Goal: Consume media (video, audio): Consume media (video, audio)

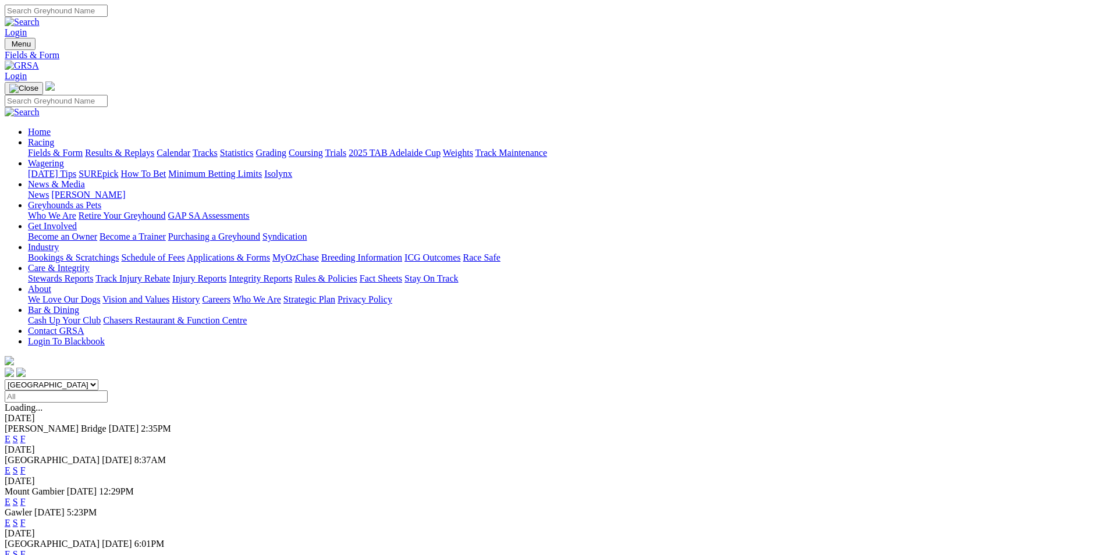
drag, startPoint x: 0, startPoint y: 0, endPoint x: 261, endPoint y: 80, distance: 273.4
click at [154, 148] on link "Results & Replays" at bounding box center [119, 153] width 69 height 10
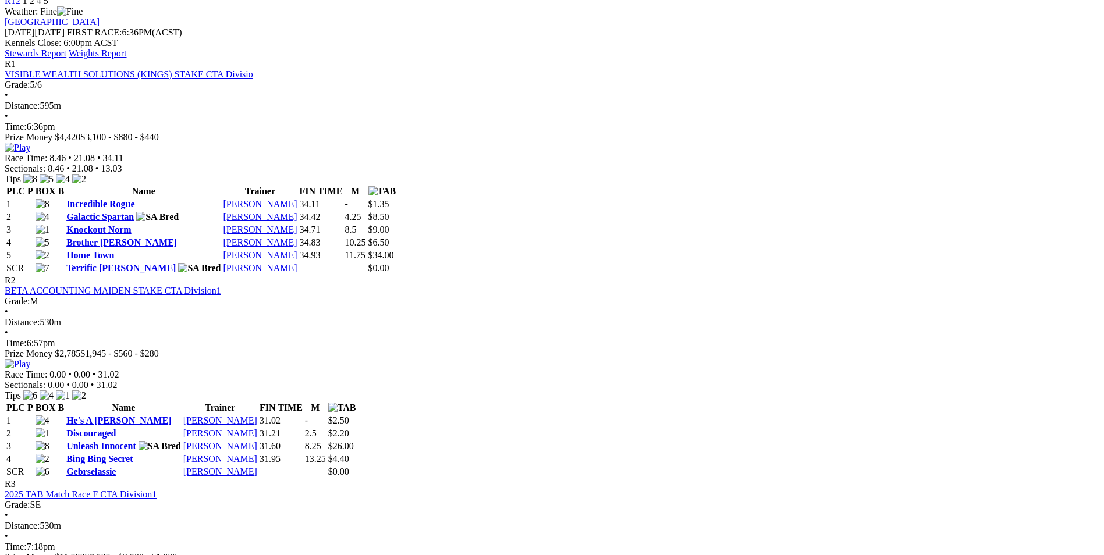
scroll to position [466, 0]
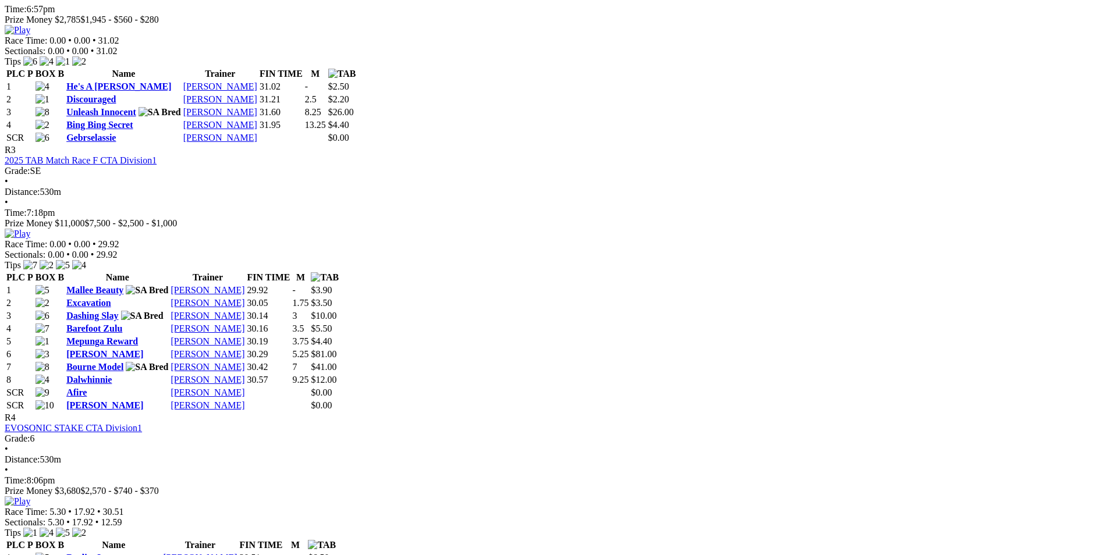
scroll to position [873, 0]
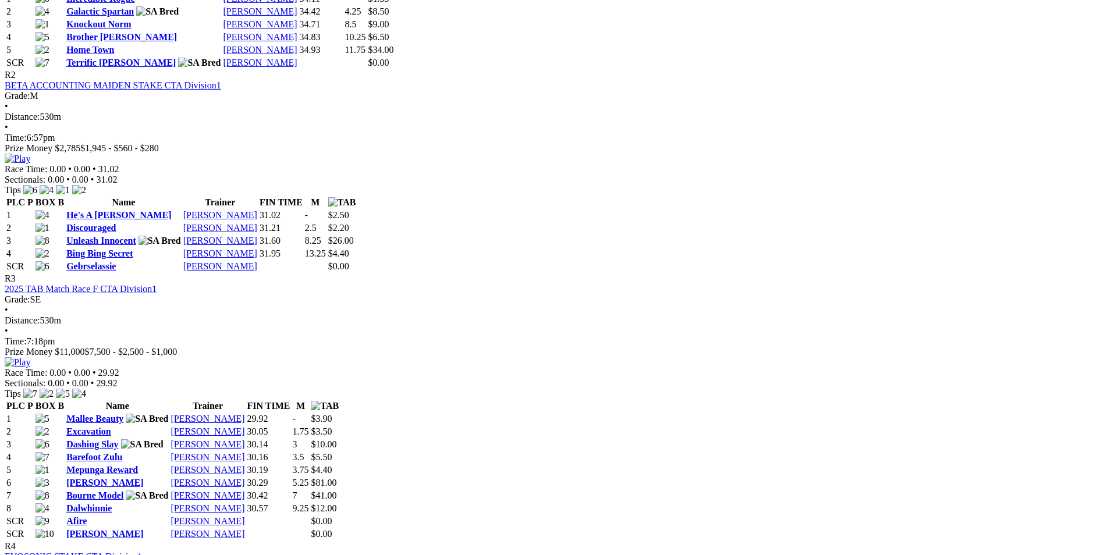
scroll to position [757, 0]
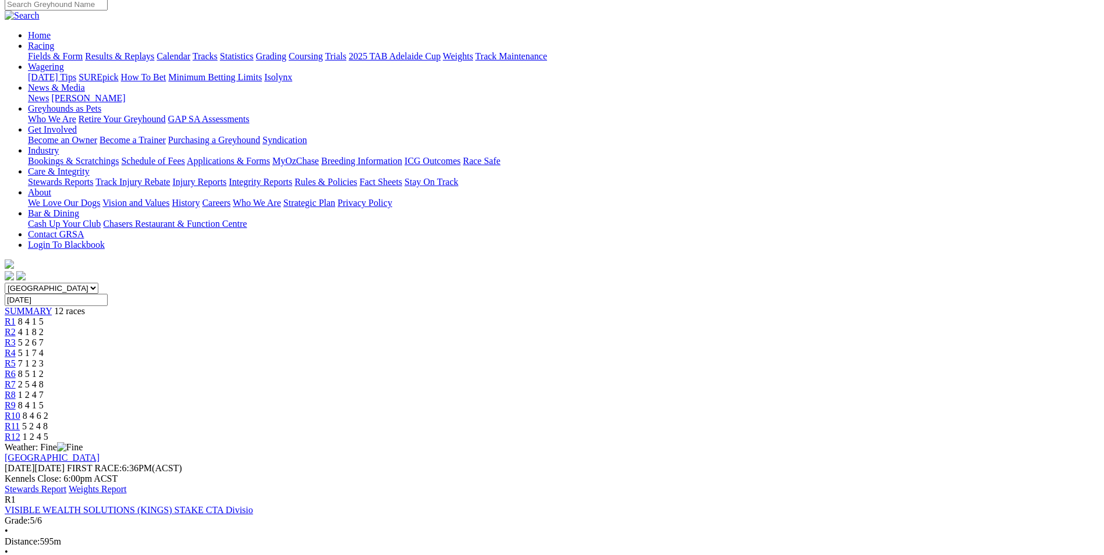
scroll to position [0, 0]
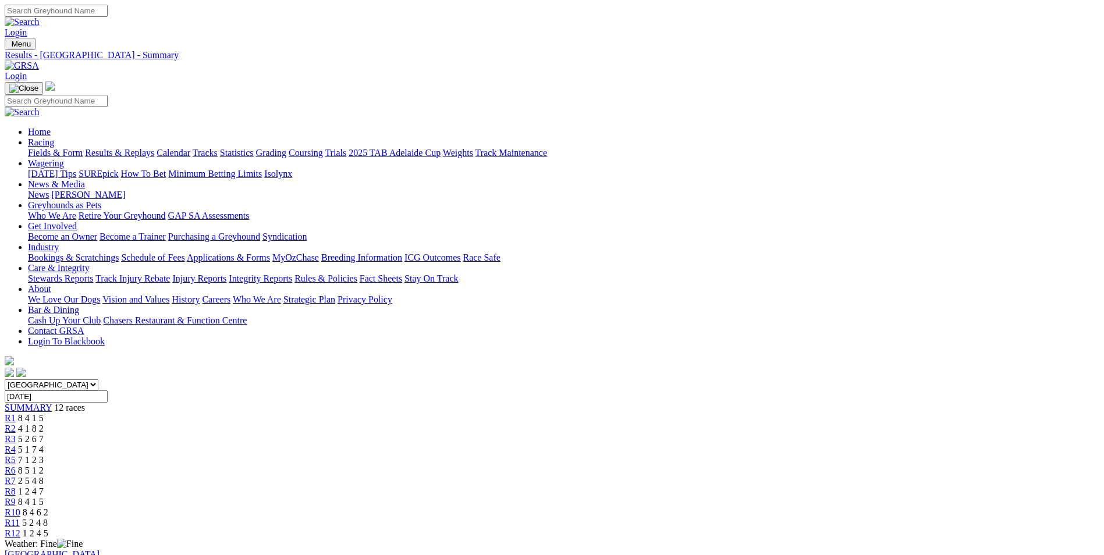
click at [16, 455] on link "R5" at bounding box center [10, 460] width 11 height 10
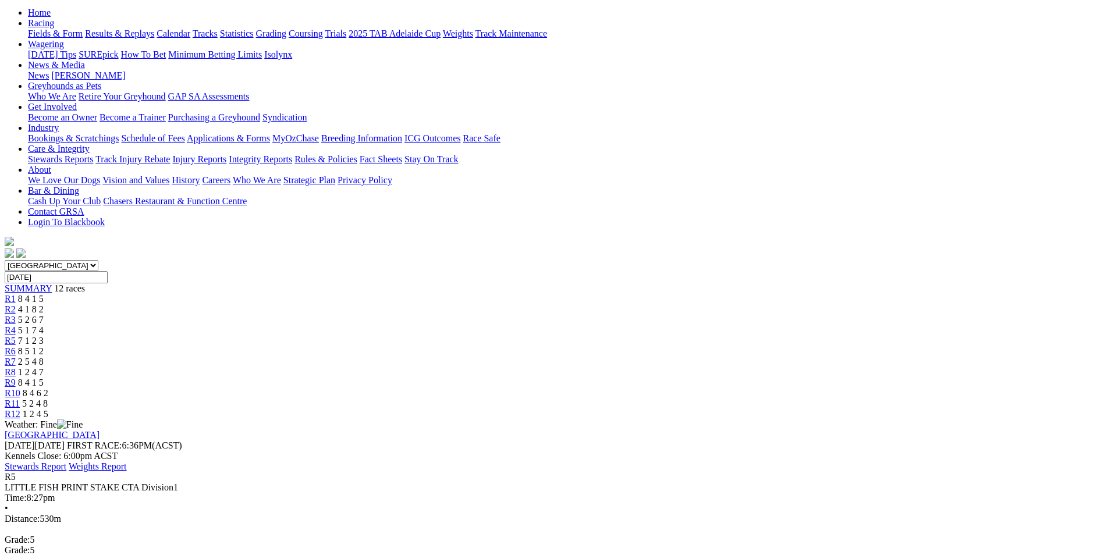
scroll to position [116, 0]
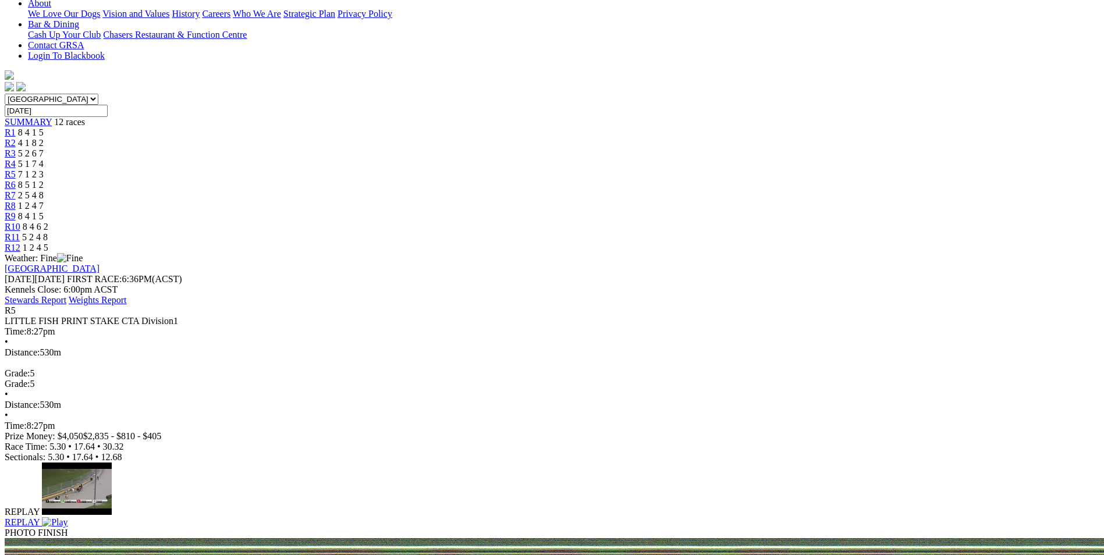
scroll to position [291, 0]
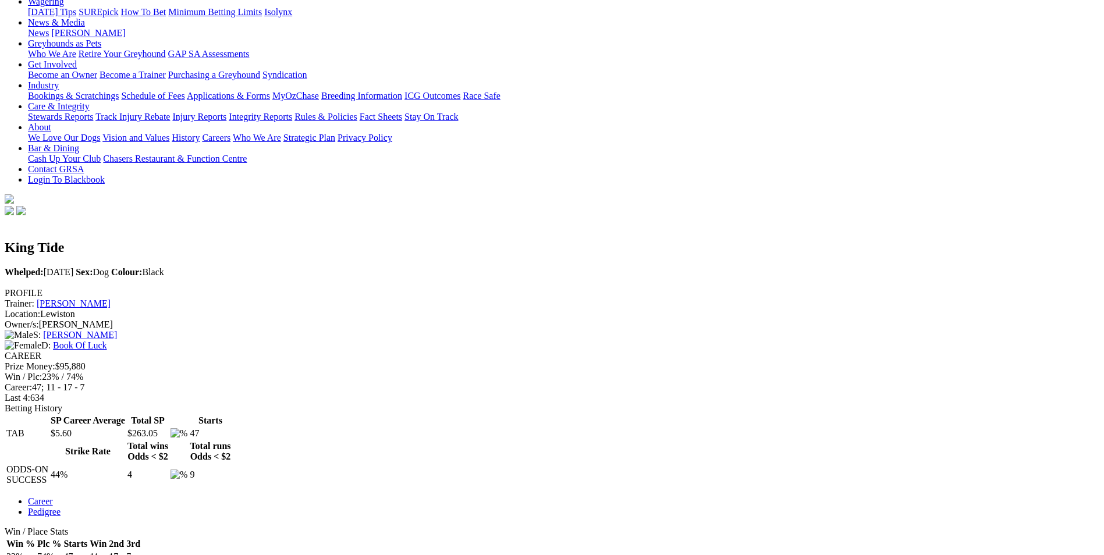
scroll to position [233, 0]
